Goal: Information Seeking & Learning: Check status

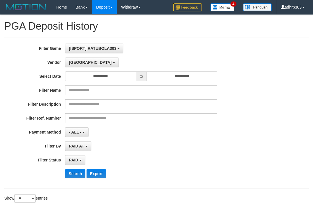
select select "**********"
select select "*"
select select "**"
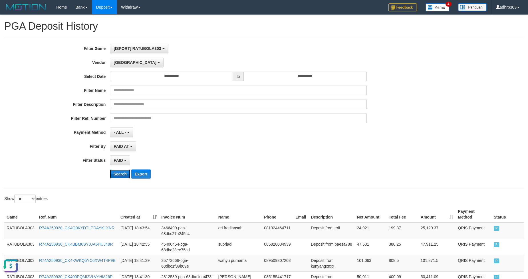
click at [118, 175] on button "Search" at bounding box center [120, 173] width 20 height 9
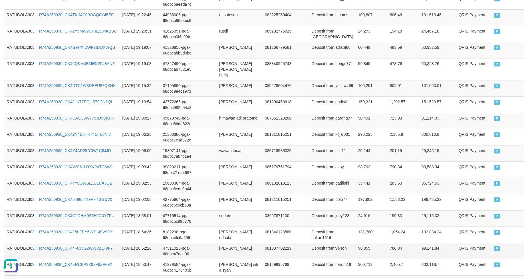
scroll to position [380, 0]
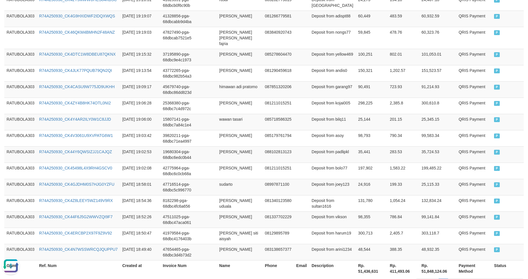
click at [312, 209] on th "Rp. 51,436,631" at bounding box center [372, 268] width 32 height 16
copy th "51,436,631"
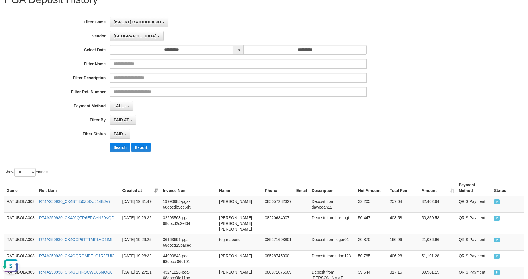
scroll to position [0, 0]
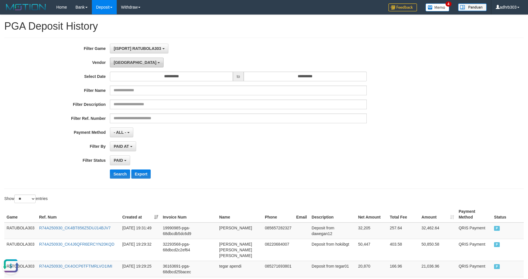
click at [122, 64] on button "[GEOGRAPHIC_DATA]" at bounding box center [136, 63] width 53 height 10
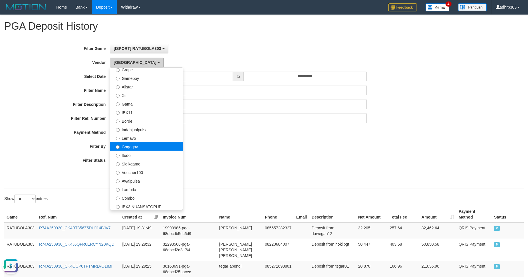
scroll to position [119, 0]
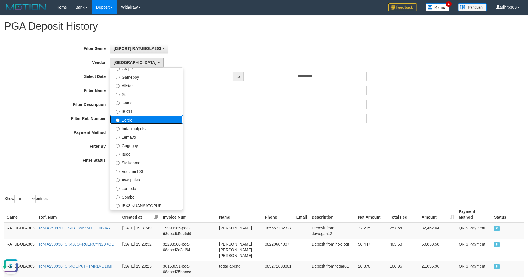
click at [139, 118] on label "Borde" at bounding box center [146, 119] width 72 height 9
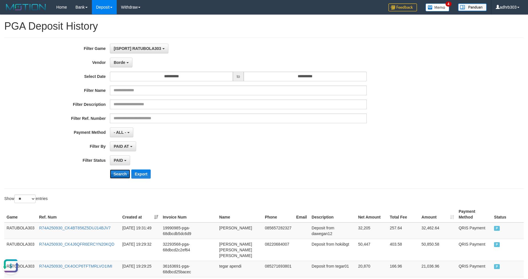
click at [123, 175] on button "Search" at bounding box center [120, 173] width 20 height 9
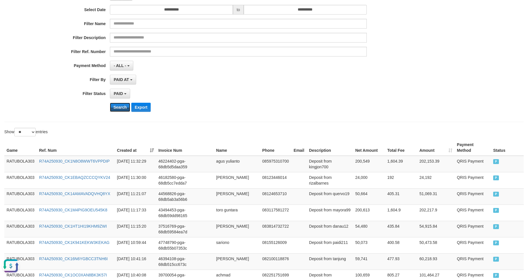
scroll to position [19, 0]
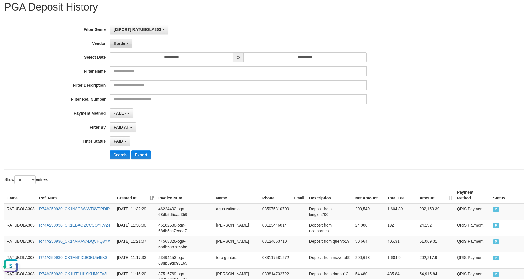
click at [126, 45] on button "Borde" at bounding box center [121, 44] width 22 height 10
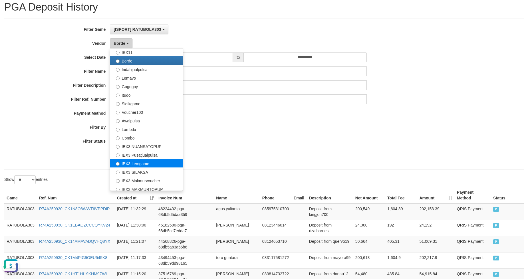
scroll to position [204, 0]
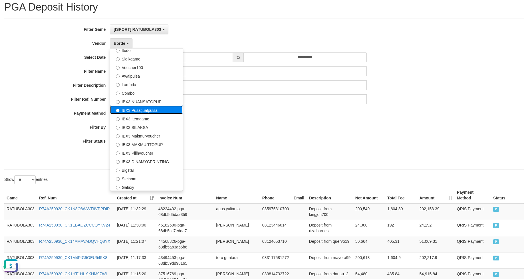
click at [136, 110] on label "IBX3 Pusatjualpulsa" at bounding box center [146, 110] width 72 height 9
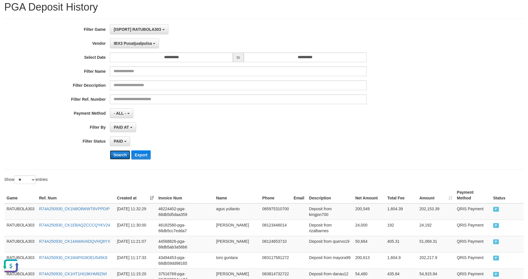
click at [120, 155] on button "Search" at bounding box center [120, 154] width 20 height 9
click at [117, 155] on button "Search" at bounding box center [120, 154] width 20 height 9
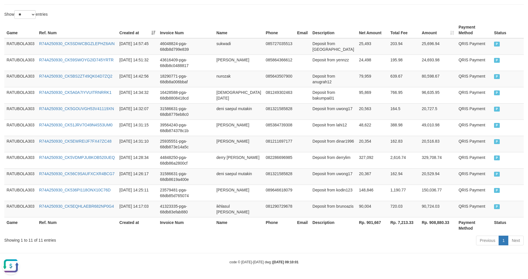
scroll to position [0, 0]
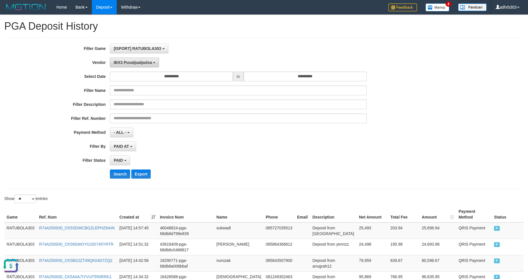
click at [130, 60] on span "IBX3 Pusatjualpulsa" at bounding box center [133, 62] width 38 height 5
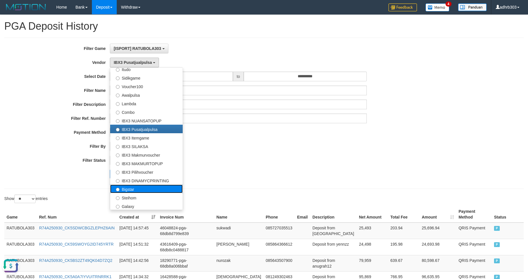
click at [154, 190] on label "Bigstar" at bounding box center [146, 189] width 72 height 9
select select "**********"
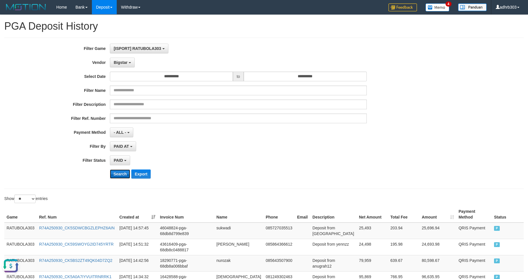
click at [120, 176] on button "Search" at bounding box center [120, 173] width 20 height 9
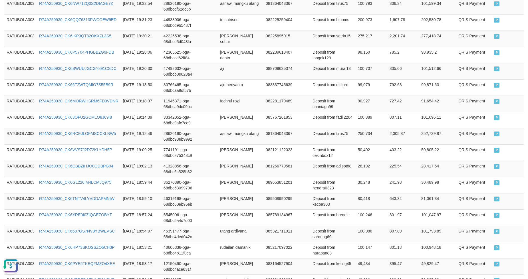
scroll to position [380, 0]
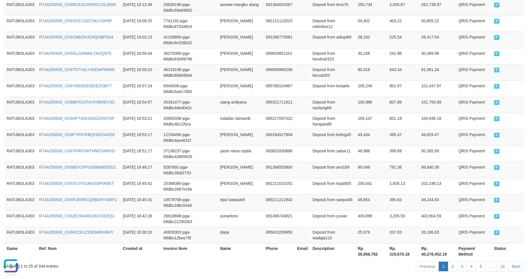
click at [312, 209] on th "Rp. 39,958,782" at bounding box center [371, 251] width 32 height 16
copy th "39,958,782"
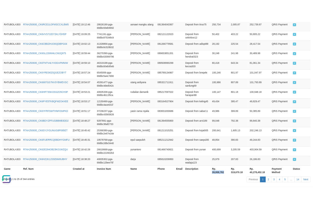
scroll to position [506, 0]
